Goal: Task Accomplishment & Management: Manage account settings

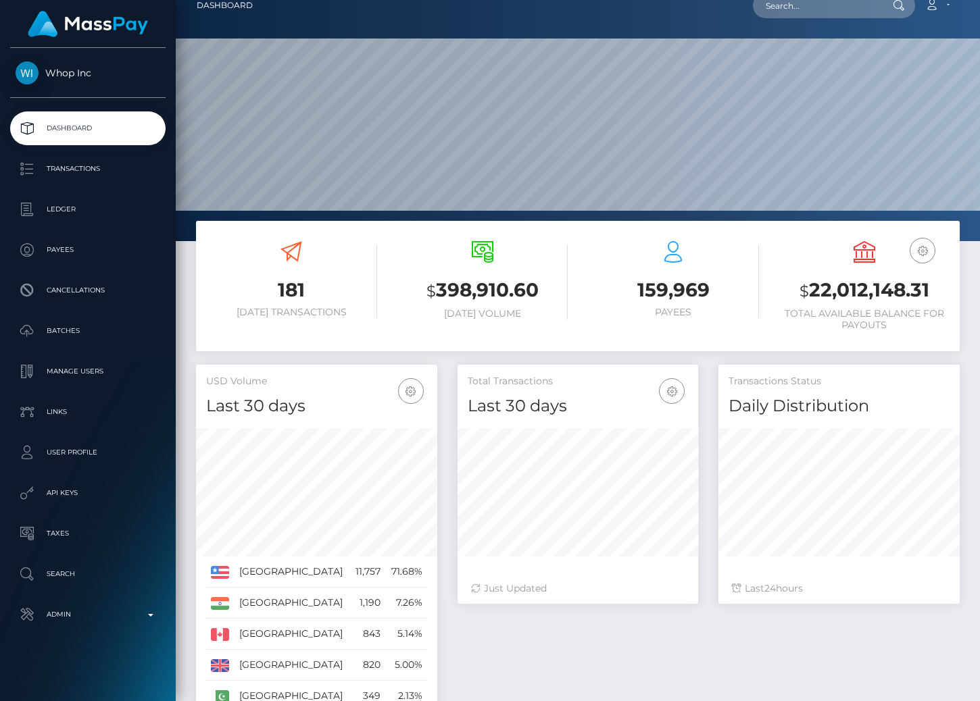
scroll to position [675314, 675312]
drag, startPoint x: 97, startPoint y: 666, endPoint x: 961, endPoint y: 330, distance: 926.6
click at [0, 0] on div "Whop Inc Dashboard Transactions Ledger Payees Batches" at bounding box center [88, 350] width 176 height 701
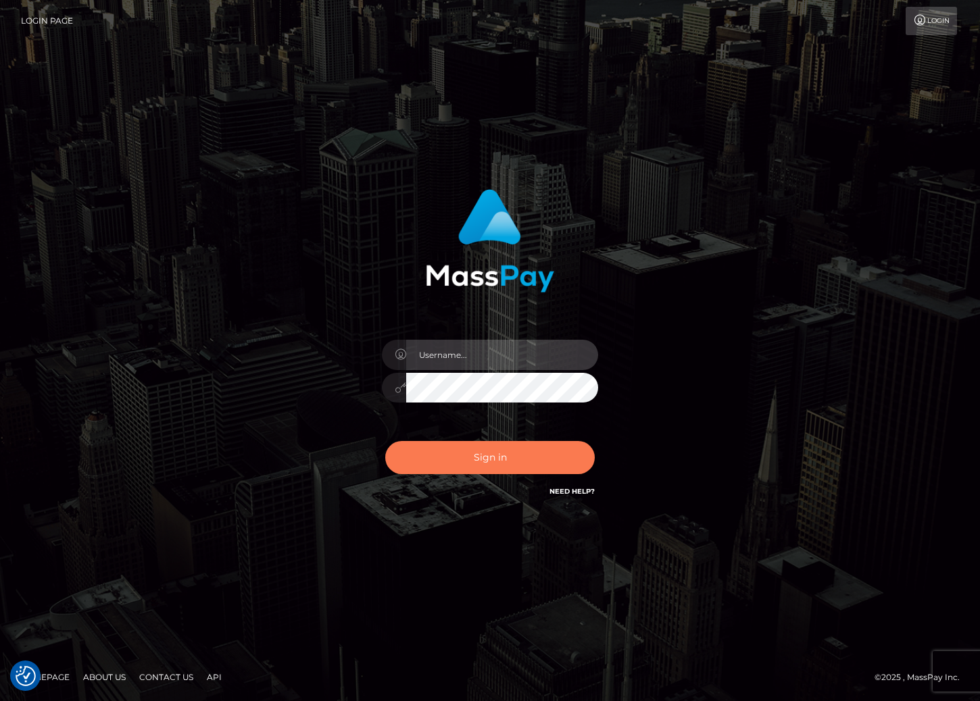
type input "cheli"
click at [500, 457] on button "Sign in" at bounding box center [489, 457] width 209 height 33
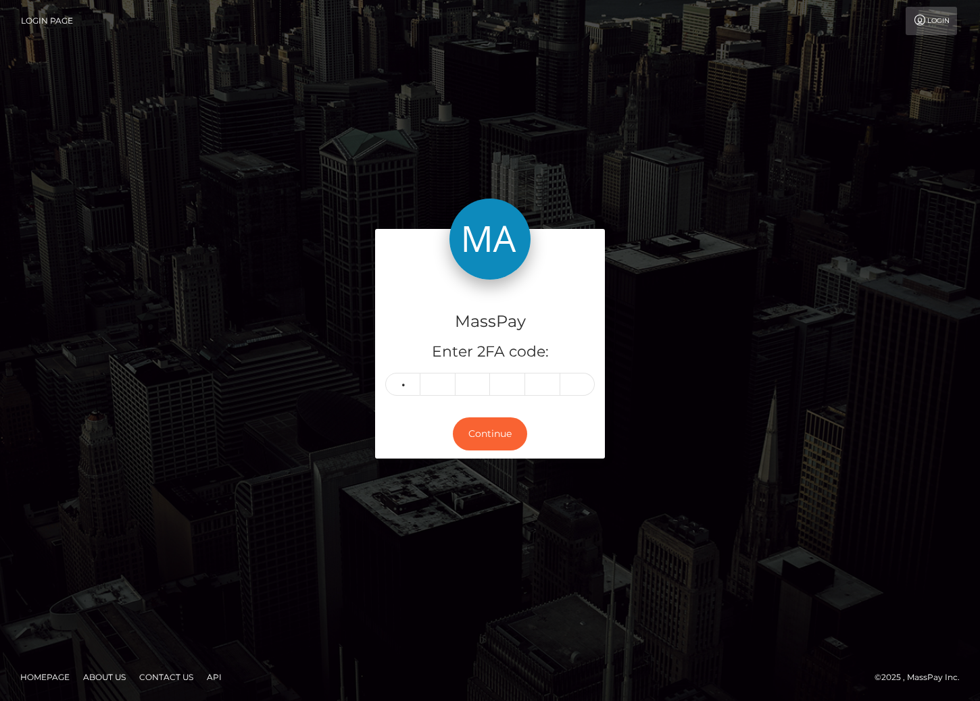
type input "9"
type input "0"
type input "1"
type input "3"
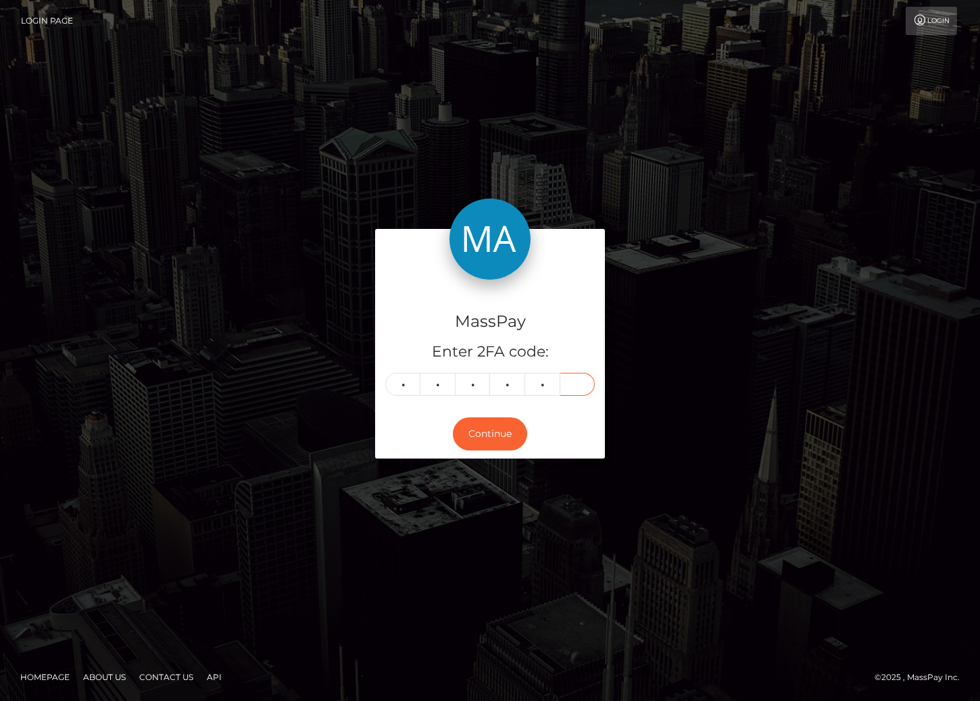
type input "9"
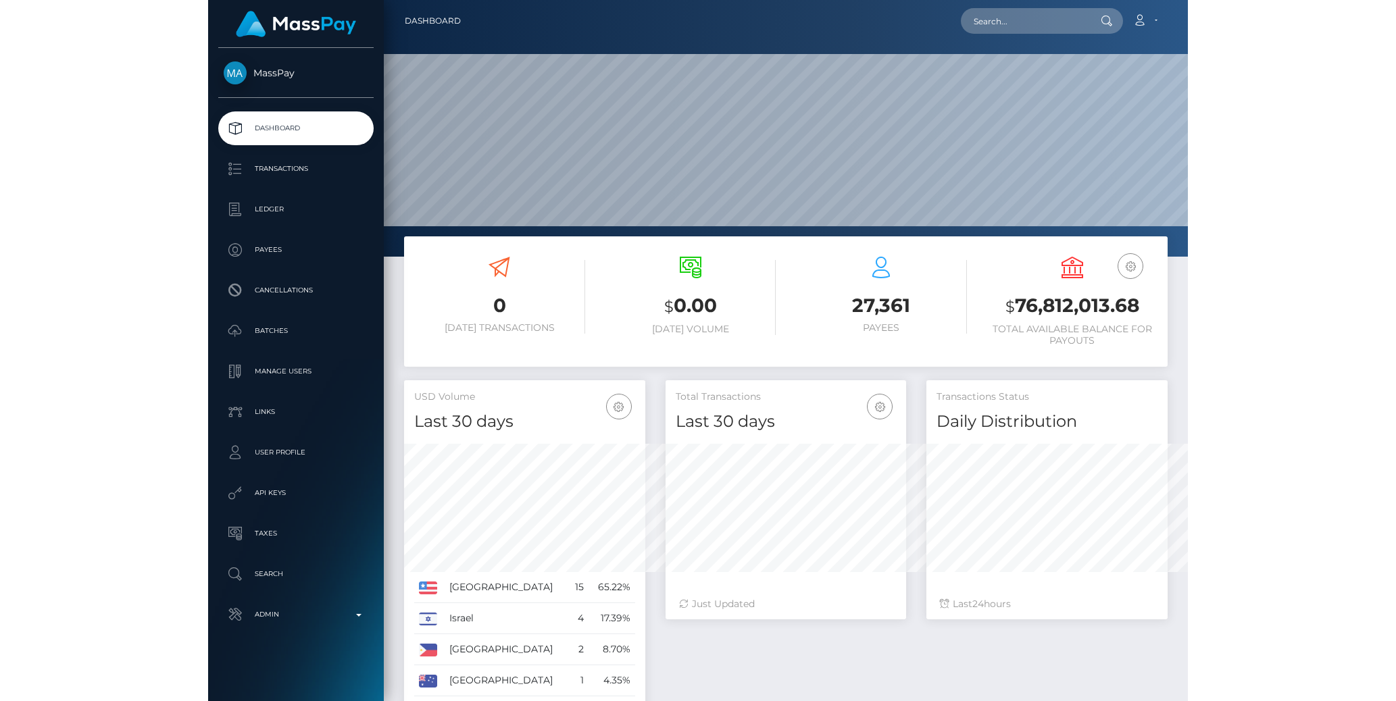
scroll to position [239, 380]
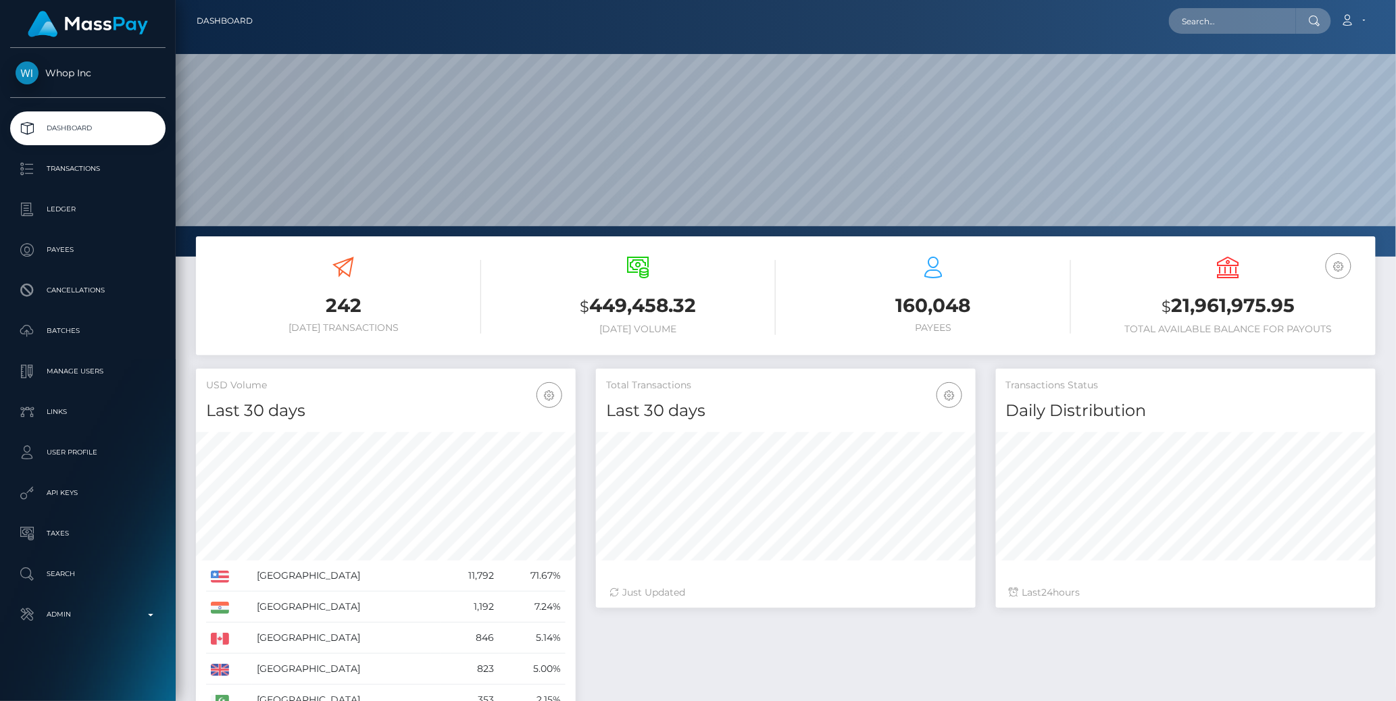
scroll to position [239, 380]
click at [125, 168] on p "Transactions" at bounding box center [88, 169] width 145 height 20
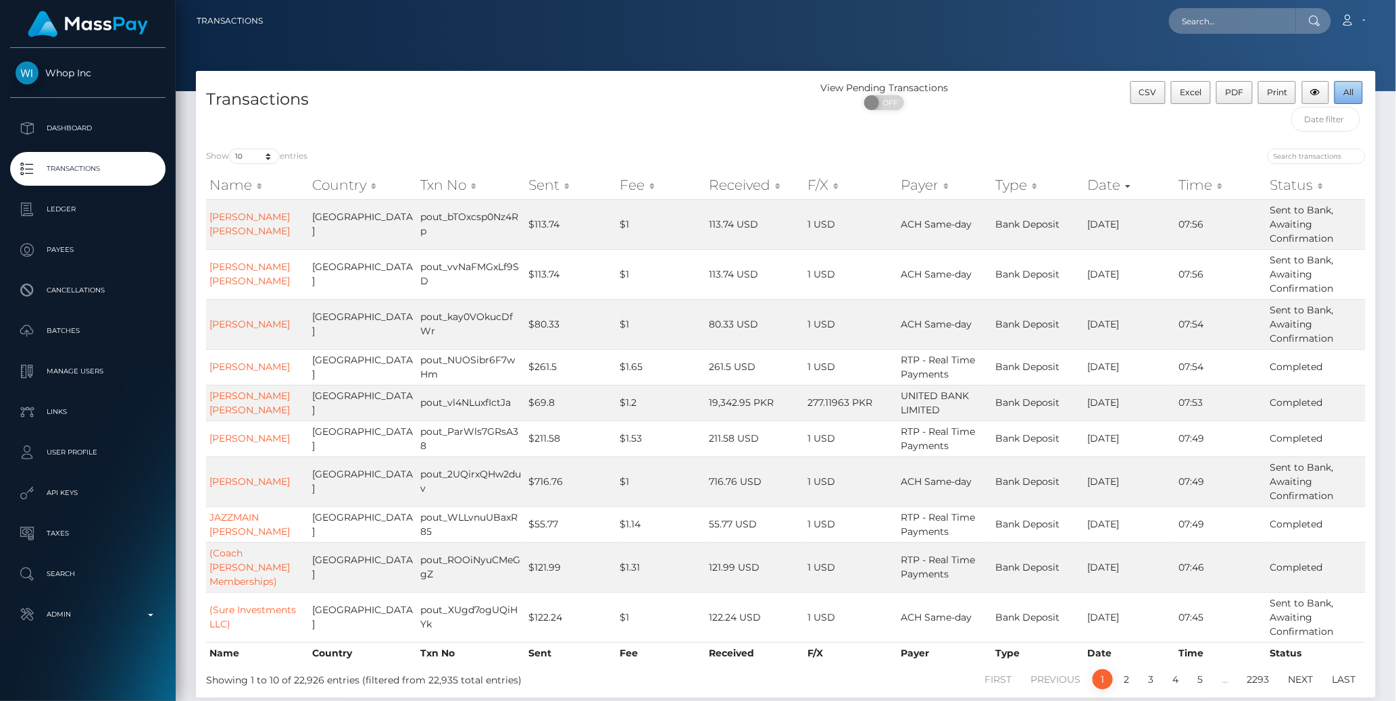
click at [1353, 90] on span "All" at bounding box center [1349, 92] width 10 height 10
